Goal: Task Accomplishment & Management: Manage account settings

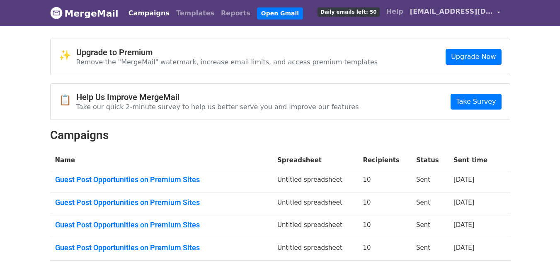
click at [471, 11] on span "[EMAIL_ADDRESS][DOMAIN_NAME]" at bounding box center [451, 12] width 83 height 10
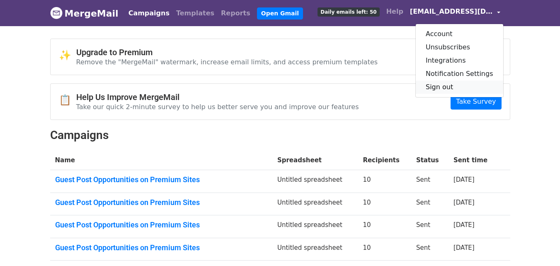
click at [447, 82] on link "Sign out" at bounding box center [459, 86] width 87 height 13
click at [435, 82] on link "Sign out" at bounding box center [459, 86] width 87 height 13
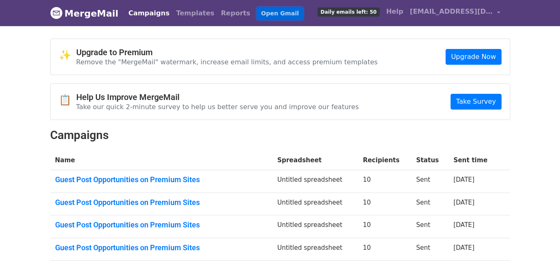
click at [257, 10] on link "Open Gmail" at bounding box center [280, 13] width 46 height 12
